Goal: Task Accomplishment & Management: Manage account settings

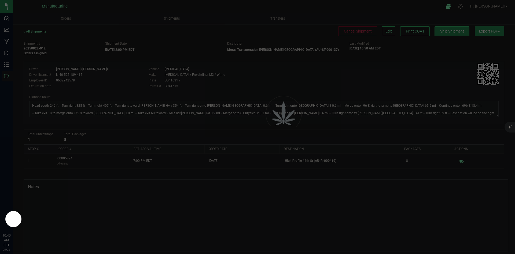
click at [0, 0] on p "Outbound" at bounding box center [0, 0] width 0 height 0
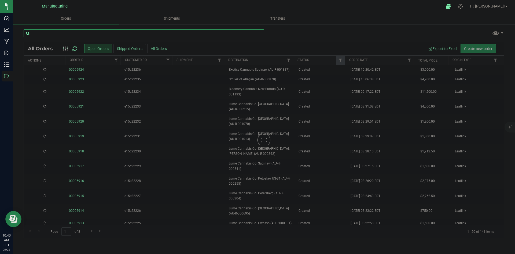
click at [119, 32] on input "text" at bounding box center [144, 33] width 240 height 8
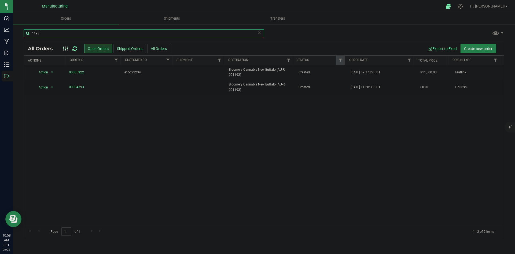
type input "1193"
click at [75, 48] on icon at bounding box center [74, 48] width 5 height 5
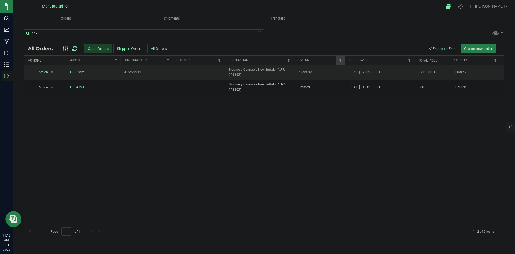
click at [374, 75] on td "[DATE] 09:17:22 EDT" at bounding box center [383, 72] width 70 height 15
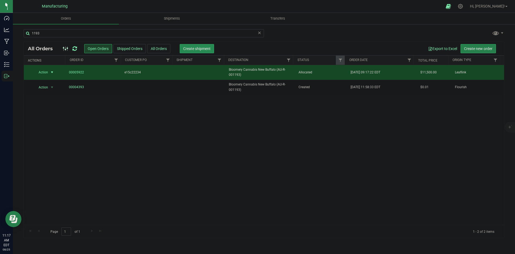
click at [198, 50] on span "Create shipment" at bounding box center [196, 48] width 27 height 4
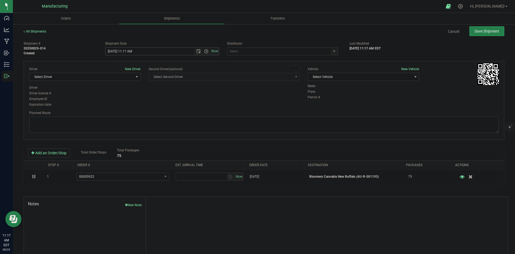
click at [204, 50] on span "Open the time view" at bounding box center [206, 51] width 4 height 4
click at [121, 94] on li "2:00 PM" at bounding box center [161, 92] width 112 height 7
type input "[DATE] 2:00 PM"
click at [255, 93] on div "Driver New Driver Select Driver Select Driver [PERSON_NAME] ([PERSON_NAME]) [PE…" at bounding box center [264, 87] width 478 height 41
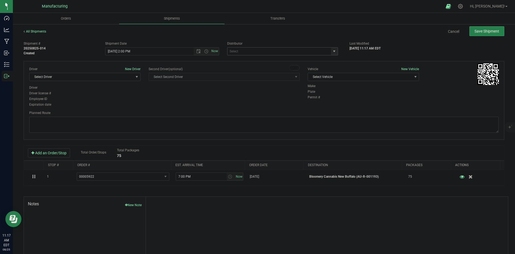
drag, startPoint x: 328, startPoint y: 48, endPoint x: 336, endPoint y: 51, distance: 8.2
click at [331, 49] on span "select" at bounding box center [334, 52] width 7 height 8
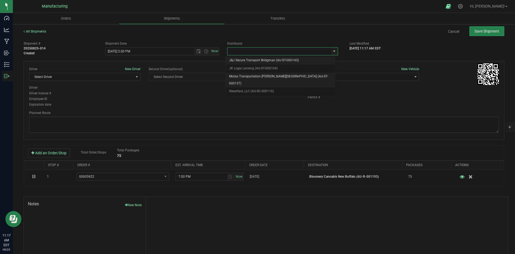
click at [252, 75] on li "Motas Transportation [PERSON_NAME][GEOGRAPHIC_DATA] (AU-ST-000137)" at bounding box center [280, 79] width 109 height 15
type input "Motas Transportation [PERSON_NAME][GEOGRAPHIC_DATA] (AU-ST-000137)"
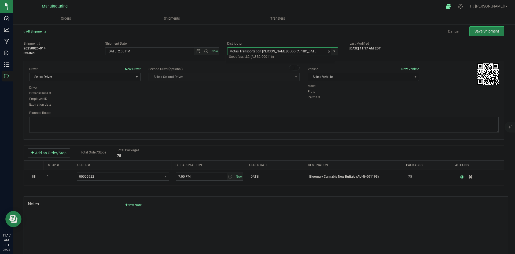
click at [366, 75] on span "Select Vehicle" at bounding box center [360, 77] width 104 height 8
click at [330, 101] on li "[MEDICAL_DATA]" at bounding box center [361, 102] width 110 height 8
click at [100, 74] on span "Select Driver" at bounding box center [82, 77] width 104 height 8
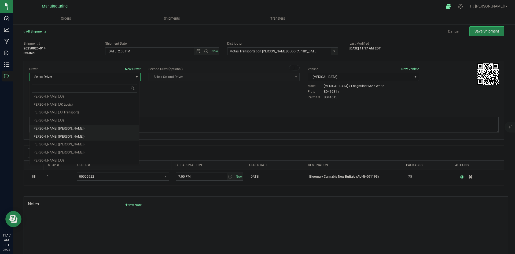
scroll to position [28, 0]
click at [45, 127] on span "[PERSON_NAME] ([PERSON_NAME])" at bounding box center [59, 126] width 52 height 7
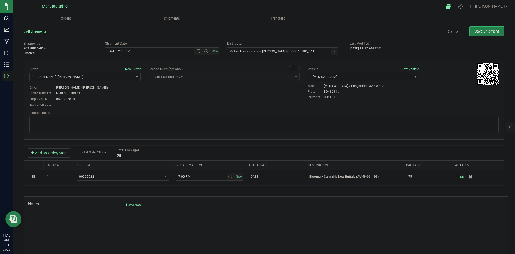
drag, startPoint x: 222, startPoint y: 89, endPoint x: 225, endPoint y: 84, distance: 6.1
click at [224, 88] on div "Driver New Driver [PERSON_NAME] ([PERSON_NAME]) Select Driver [PERSON_NAME] (JK…" at bounding box center [264, 87] width 478 height 41
click at [182, 123] on textarea at bounding box center [264, 124] width 470 height 16
paste textarea "Head south 246 ft -- Turn right 325 ft -- Turn right 407 ft -- Turn right towar…"
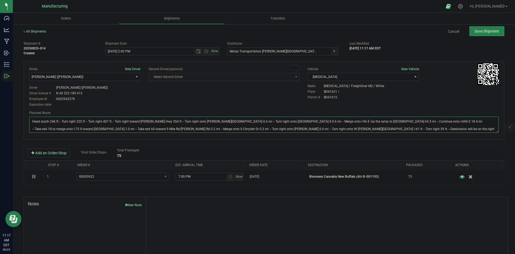
type textarea "Head south 246 ft -- Turn right 325 ft -- Turn right 407 ft -- Turn right towar…"
drag, startPoint x: 181, startPoint y: 78, endPoint x: 244, endPoint y: 75, distance: 62.9
click at [185, 78] on span "Select Second Driver Select Second Driver [PERSON_NAME] (JK Logix) [PERSON_NAME…" at bounding box center [224, 77] width 151 height 8
drag, startPoint x: 463, startPoint y: 30, endPoint x: 468, endPoint y: 30, distance: 5.1
click at [466, 30] on div "Save Shipment" at bounding box center [485, 31] width 39 height 10
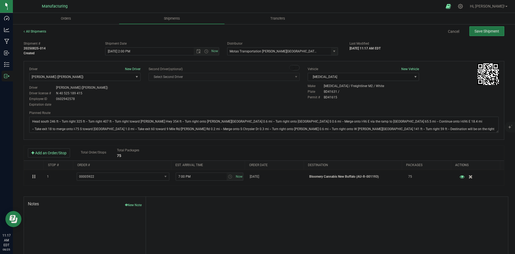
click at [486, 31] on span "Save Shipment" at bounding box center [487, 31] width 25 height 4
type input "[DATE] 6:00 PM"
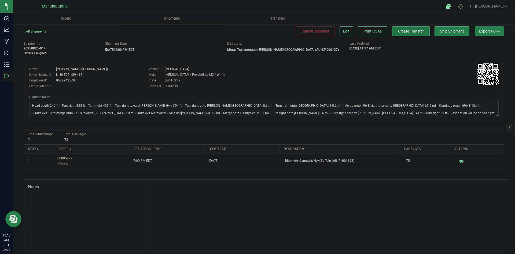
click at [409, 34] on button "Create Transfer" at bounding box center [411, 31] width 38 height 10
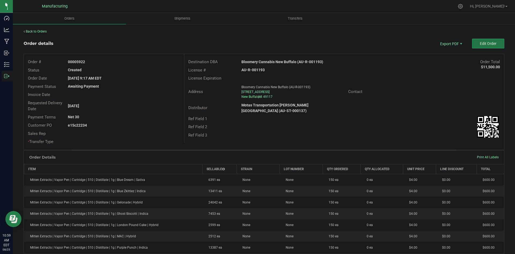
click at [481, 39] on button "Edit Order" at bounding box center [488, 44] width 32 height 10
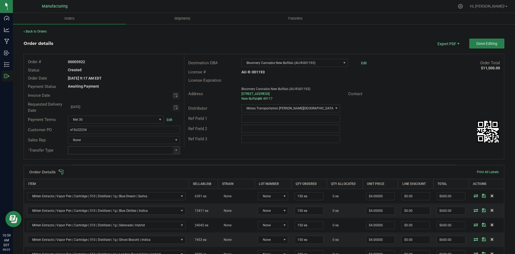
click at [174, 152] on span at bounding box center [176, 150] width 7 height 8
click at [91, 192] on li "Wholesale Transfer" at bounding box center [123, 195] width 111 height 9
type input "Wholesale Transfer"
click at [247, 134] on div "Ref Field 3" at bounding box center [344, 139] width 320 height 10
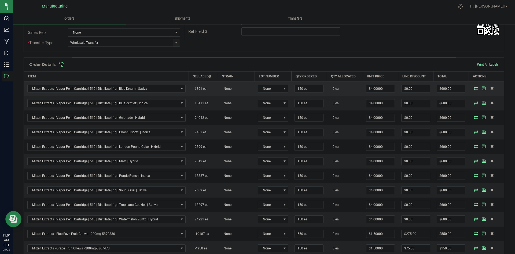
scroll to position [81, 0]
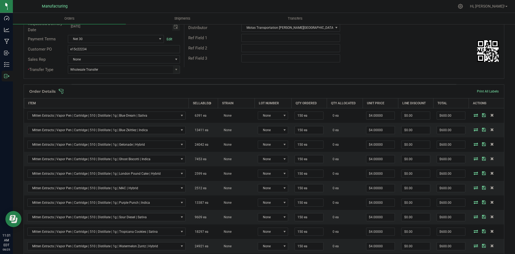
click at [320, 93] on span at bounding box center [299, 91] width 481 height 5
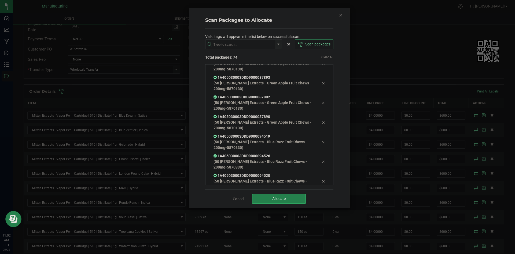
scroll to position [1343, 0]
click at [279, 198] on span "Allocate" at bounding box center [278, 198] width 13 height 4
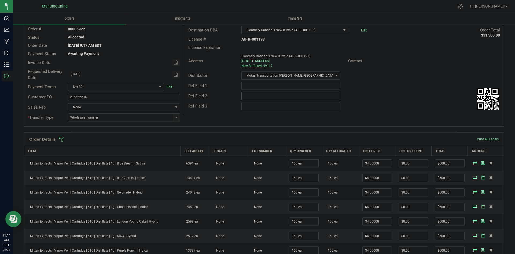
scroll to position [0, 0]
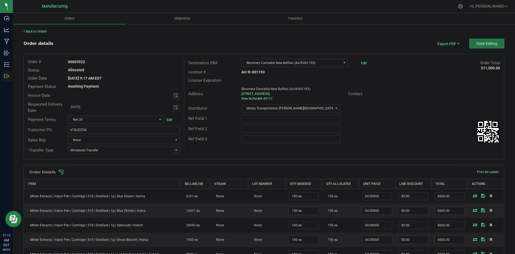
click at [490, 43] on span "Done Editing" at bounding box center [487, 43] width 21 height 4
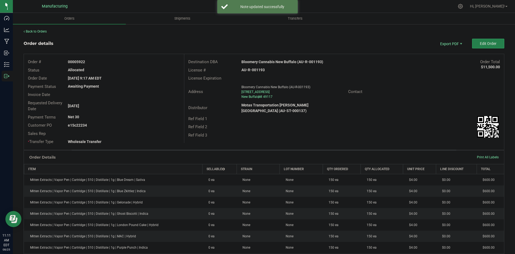
click at [282, 62] on strong "Bloomery Cannabis New Buffalo (AU-R-001193)" at bounding box center [283, 62] width 82 height 4
copy strong "Bloomery Cannabis New Buffalo (AU-R-001193)"
click at [256, 69] on strong "AU-R-001193" at bounding box center [253, 70] width 23 height 4
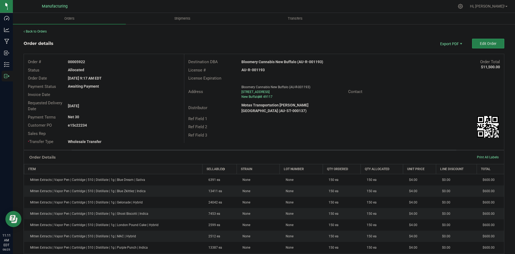
click at [256, 69] on strong "AU-R-001193" at bounding box center [253, 70] width 23 height 4
copy strong "AU-R-001193"
drag, startPoint x: 75, startPoint y: 62, endPoint x: 181, endPoint y: 61, distance: 106.0
click at [181, 61] on div "00005922" at bounding box center [124, 62] width 120 height 6
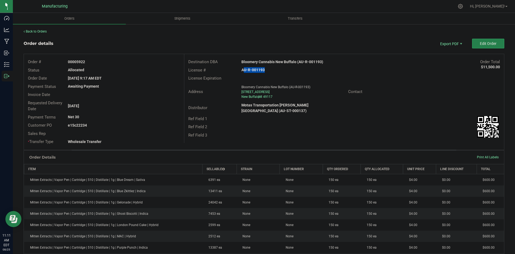
copy strong "05922"
drag, startPoint x: 78, startPoint y: 125, endPoint x: 155, endPoint y: 123, distance: 77.6
click at [155, 123] on div "e15c22234" at bounding box center [124, 125] width 120 height 6
copy strong "2234"
click at [176, 143] on div "Wholesale Transfer" at bounding box center [124, 142] width 120 height 6
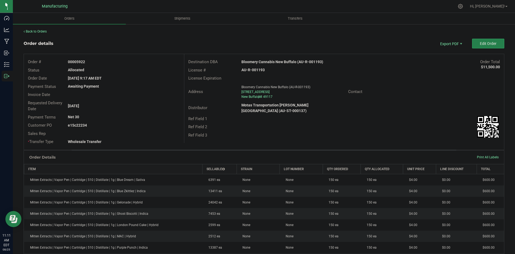
drag, startPoint x: 76, startPoint y: 124, endPoint x: 181, endPoint y: 127, distance: 104.5
click at [173, 126] on div "e15c22234" at bounding box center [124, 125] width 120 height 6
copy strong "22234"
click at [450, 52] on span "Packing List PDF" at bounding box center [447, 53] width 33 height 8
copy strong "22234"
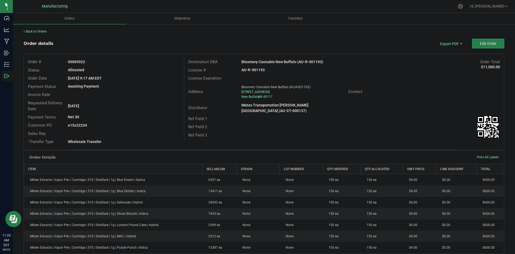
click at [384, 98] on div "Address Bloomery Cannabis New Buffalo (AU-R-001193) 11429 O'Brien CT New Buffal…" at bounding box center [344, 91] width 320 height 19
click at [302, 87] on span "Bloomery Cannabis New Buffalo (AU-R-001193)" at bounding box center [276, 87] width 69 height 4
drag, startPoint x: 284, startPoint y: 59, endPoint x: 367, endPoint y: 63, distance: 82.8
click at [350, 61] on div "Bloomery Cannabis New Buffalo (AU-R-001193)" at bounding box center [304, 62] width 133 height 6
click at [368, 64] on div "Destination DBA Bloomery Cannabis New Buffalo (AU-R-001193) Order Total $11,500…" at bounding box center [344, 62] width 320 height 8
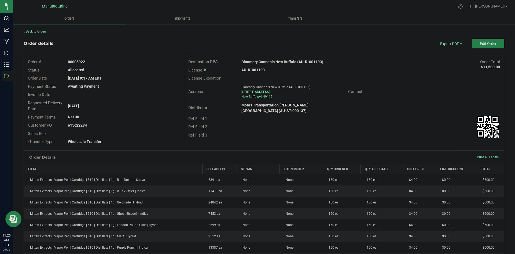
click at [247, 133] on div "Ref Field 3" at bounding box center [344, 135] width 320 height 8
click at [386, 151] on div "Order Details Print All Labels" at bounding box center [264, 156] width 480 height 13
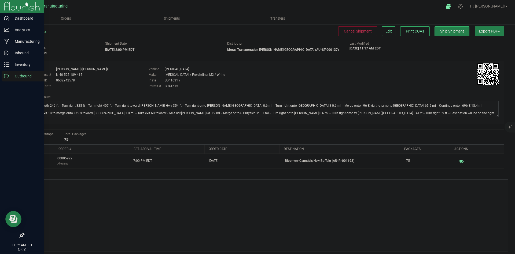
click at [10, 76] on p "Outbound" at bounding box center [25, 76] width 32 height 6
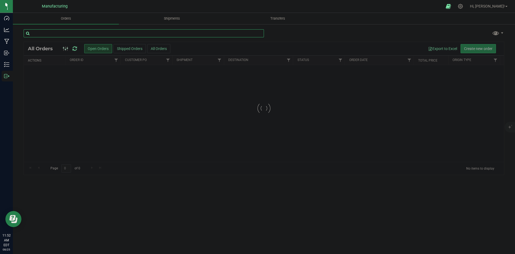
click at [99, 32] on input "text" at bounding box center [144, 33] width 240 height 8
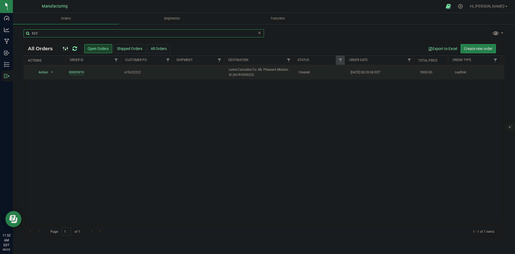
type input "623"
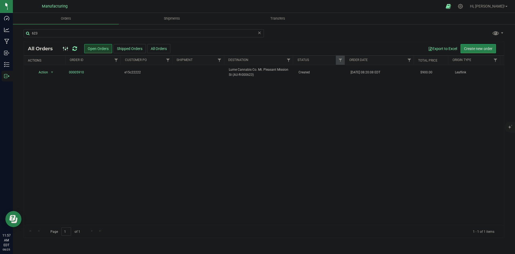
click at [74, 48] on icon at bounding box center [74, 48] width 5 height 5
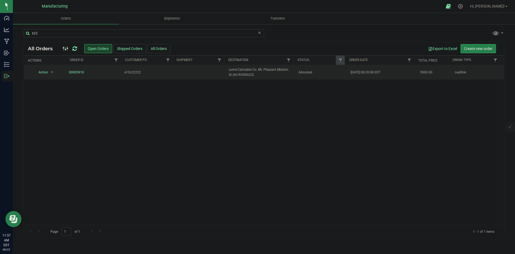
click at [266, 70] on span "Lume Cannabis Co. Mt. Pleasant Mission St (AU-R-000623)" at bounding box center [260, 72] width 63 height 10
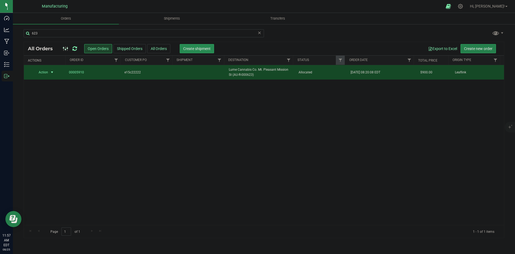
click at [191, 50] on span "Create shipment" at bounding box center [196, 48] width 27 height 4
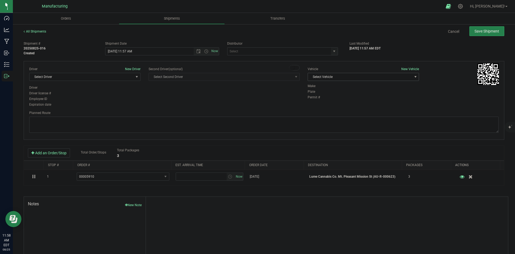
click at [323, 77] on span "Select Vehicle" at bounding box center [360, 77] width 104 height 8
click at [309, 104] on li "[MEDICAL_DATA]" at bounding box center [361, 102] width 110 height 8
click at [333, 53] on span "select" at bounding box center [334, 51] width 4 height 4
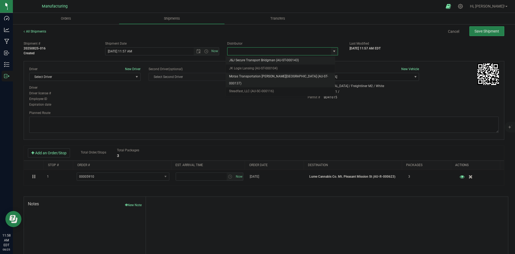
click at [240, 77] on li "Motas Transportation [PERSON_NAME][GEOGRAPHIC_DATA] (AU-ST-000137)" at bounding box center [280, 79] width 109 height 15
type input "Motas Transportation [PERSON_NAME][GEOGRAPHIC_DATA] (AU-ST-000137)"
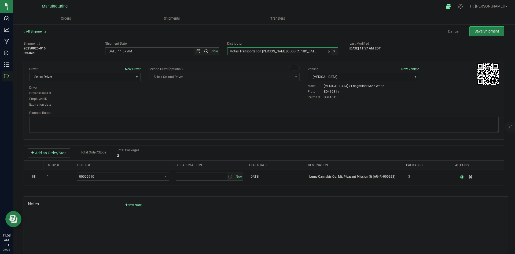
click at [206, 51] on span "Open the time view" at bounding box center [206, 51] width 4 height 4
click at [114, 91] on li "2:00 PM" at bounding box center [161, 92] width 112 height 7
type input "[DATE] 2:00 PM"
click at [85, 78] on span "Select Driver" at bounding box center [82, 77] width 104 height 8
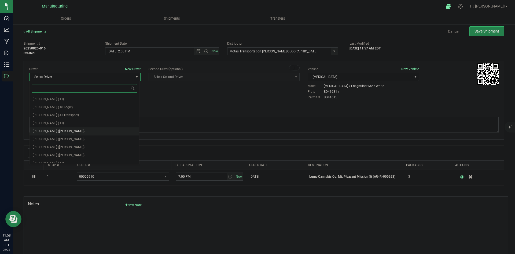
scroll to position [28, 0]
drag, startPoint x: 44, startPoint y: 125, endPoint x: 99, endPoint y: 104, distance: 58.6
click at [45, 125] on span "[PERSON_NAME] ([PERSON_NAME])" at bounding box center [59, 126] width 52 height 7
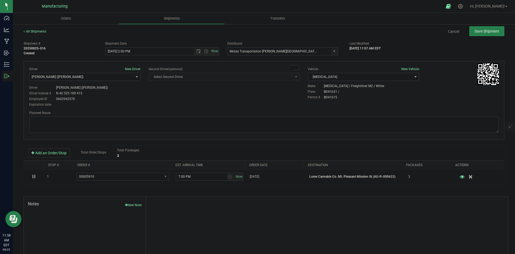
click at [140, 98] on div "Driver New Driver [PERSON_NAME] ([PERSON_NAME]) Select Driver [PERSON_NAME] (JK…" at bounding box center [84, 87] width 119 height 41
click at [138, 123] on textarea at bounding box center [264, 124] width 470 height 16
paste textarea "Head south 246 ft -- Turn right 325 ft -- Turn right 407 ft -- Turn right towar…"
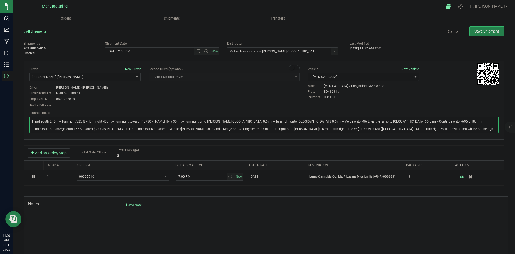
type textarea "Head south 246 ft -- Turn right 325 ft -- Turn right 407 ft -- Turn right towar…"
drag, startPoint x: 166, startPoint y: 102, endPoint x: 287, endPoint y: 63, distance: 127.0
click at [201, 95] on div "Driver New Driver [PERSON_NAME] ([PERSON_NAME]) Select Driver [PERSON_NAME] (JK…" at bounding box center [264, 87] width 478 height 41
click at [470, 32] on button "Save Shipment" at bounding box center [487, 31] width 35 height 10
type input "[DATE] 6:00 PM"
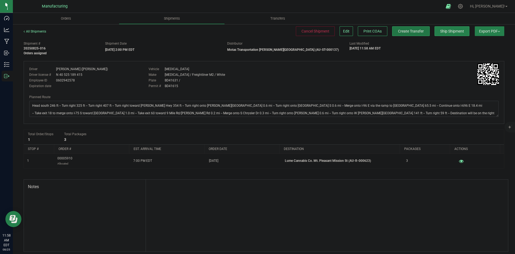
click at [396, 27] on button "Create Transfer" at bounding box center [411, 31] width 38 height 10
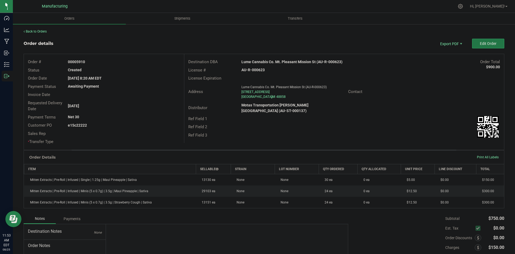
click at [491, 44] on span "Edit Order" at bounding box center [488, 43] width 17 height 4
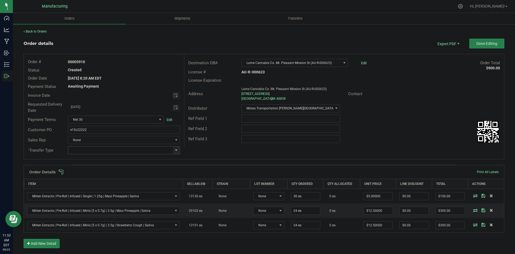
click at [174, 149] on span at bounding box center [176, 150] width 4 height 4
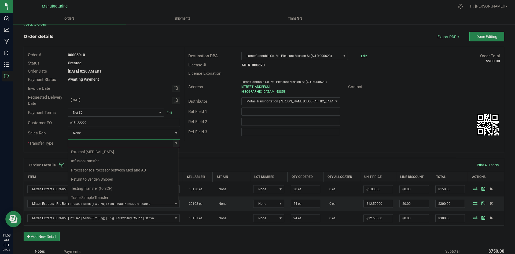
scroll to position [38, 0]
click at [80, 187] on li "Wholesale Transfer" at bounding box center [123, 188] width 111 height 9
type input "Wholesale Transfer"
click at [210, 129] on div "Ref Field 3" at bounding box center [210, 132] width 53 height 6
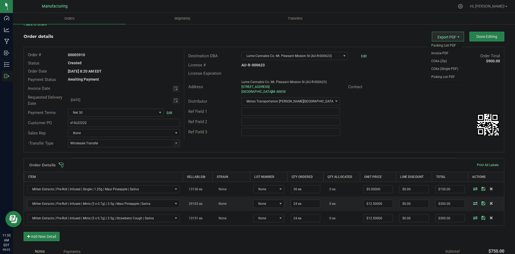
click at [443, 46] on span "Packing List PDF" at bounding box center [444, 46] width 33 height 8
click at [391, 162] on span at bounding box center [299, 164] width 481 height 5
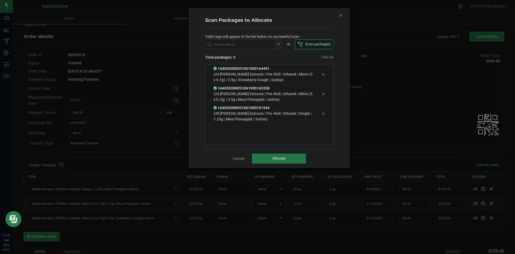
click at [289, 162] on button "Allocate" at bounding box center [279, 159] width 54 height 10
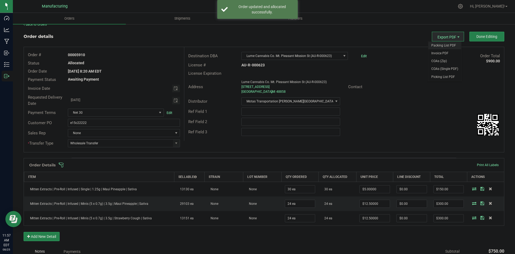
click at [446, 42] on span "Packing List PDF" at bounding box center [444, 46] width 33 height 8
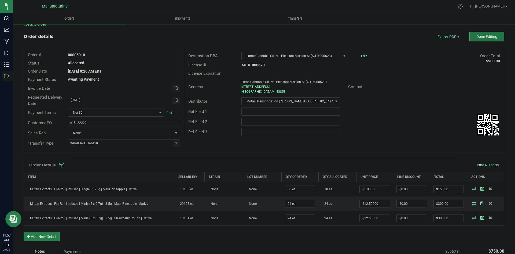
click at [485, 36] on span "Done Editing" at bounding box center [487, 36] width 21 height 4
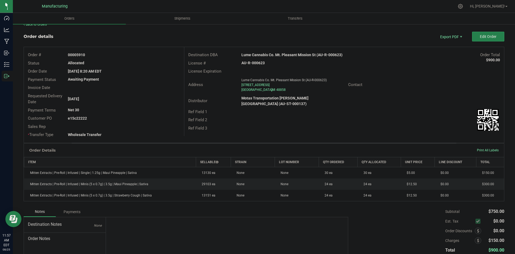
click at [261, 56] on strong "Lume Cannabis Co. Mt. Pleasant Mission St (AU-R-000623)" at bounding box center [292, 55] width 101 height 4
copy strong "Lume Cannabis Co. Mt. Pleasant Mission St (AU-R-000623)"
click at [255, 61] on strong "AU-R-000623" at bounding box center [253, 63] width 23 height 4
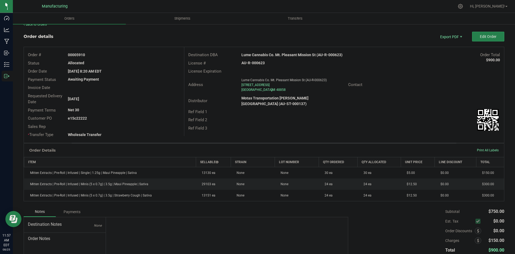
click at [255, 61] on strong "AU-R-000623" at bounding box center [253, 63] width 23 height 4
copy strong "AU-R-000623"
drag, startPoint x: 76, startPoint y: 55, endPoint x: 112, endPoint y: 54, distance: 36.8
click at [112, 54] on div "00005910" at bounding box center [124, 55] width 120 height 6
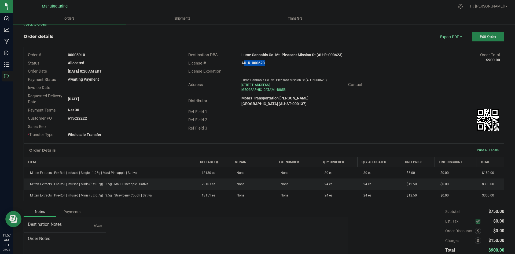
copy strong "5910"
drag, startPoint x: 76, startPoint y: 117, endPoint x: 209, endPoint y: 117, distance: 132.9
click at [137, 115] on div "Customer PO e15c22222" at bounding box center [104, 118] width 160 height 8
copy strong "22222"
